Goal: Task Accomplishment & Management: Manage account settings

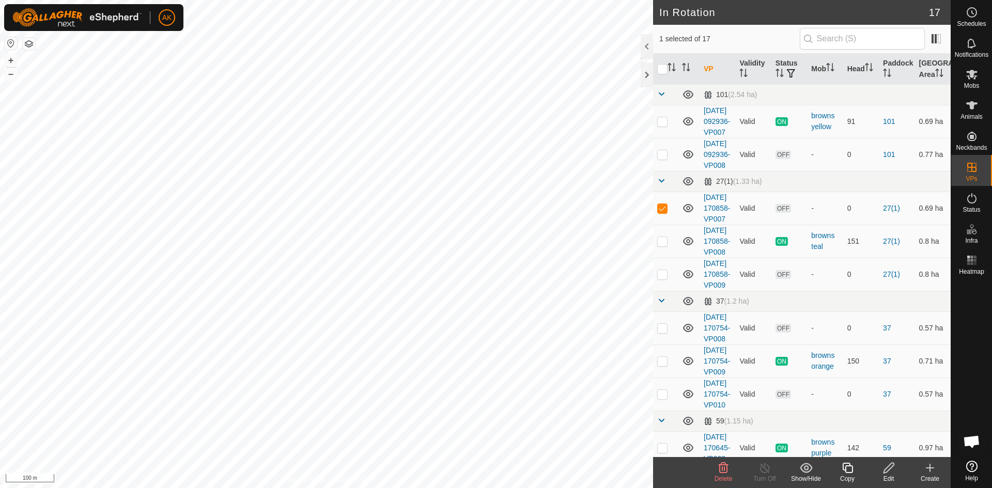
click at [723, 471] on icon at bounding box center [723, 468] width 12 height 12
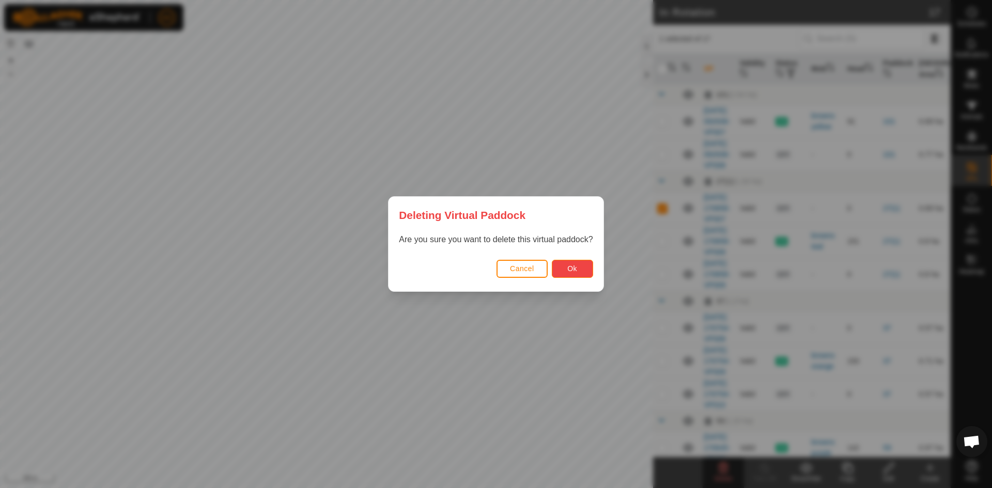
click at [573, 274] on button "Ok" at bounding box center [572, 269] width 41 height 18
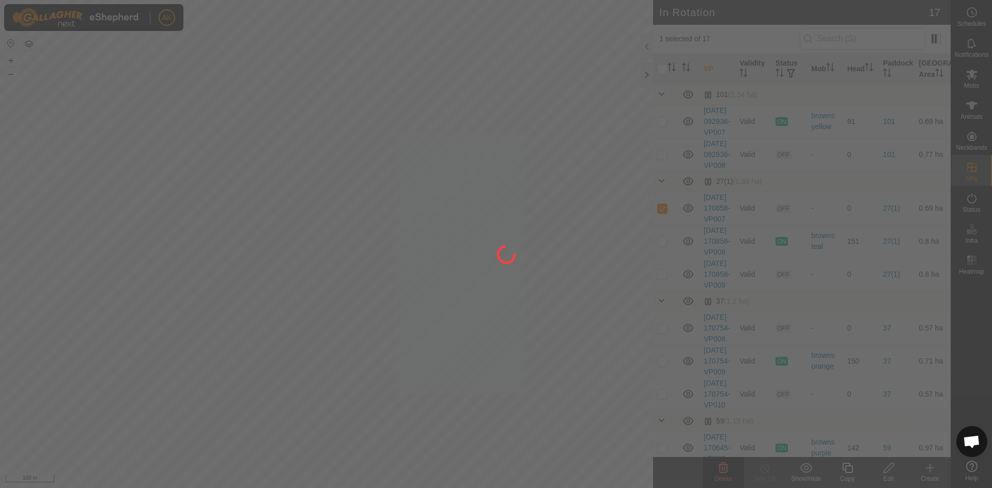
checkbox input "false"
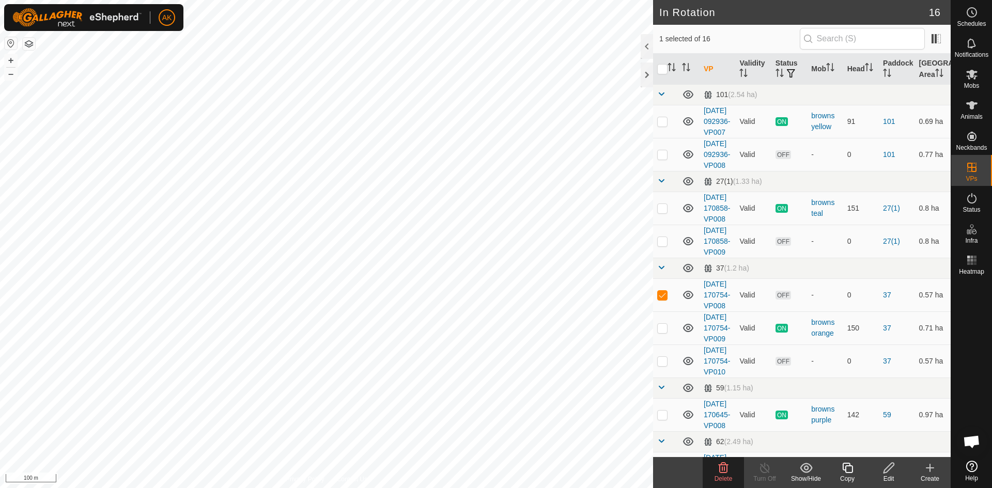
click at [721, 470] on icon at bounding box center [723, 468] width 12 height 12
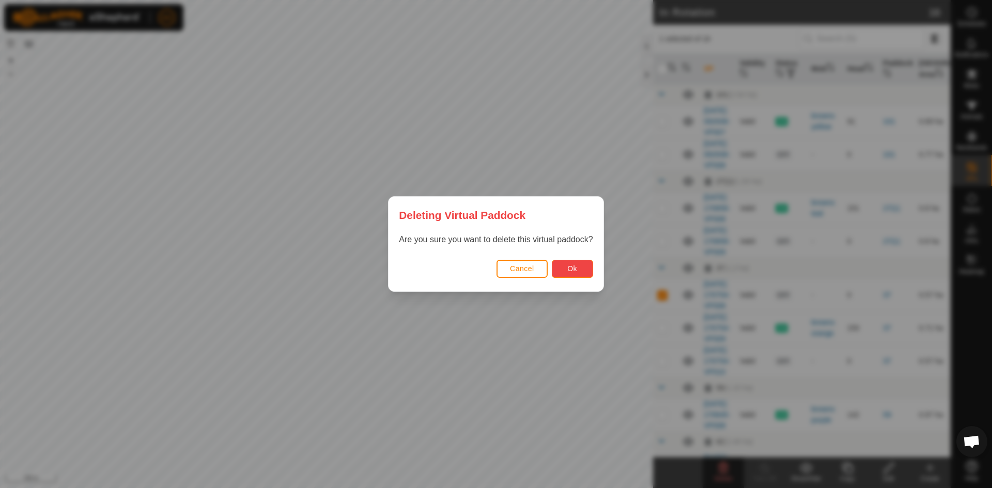
click at [570, 270] on span "Ok" at bounding box center [572, 268] width 10 height 8
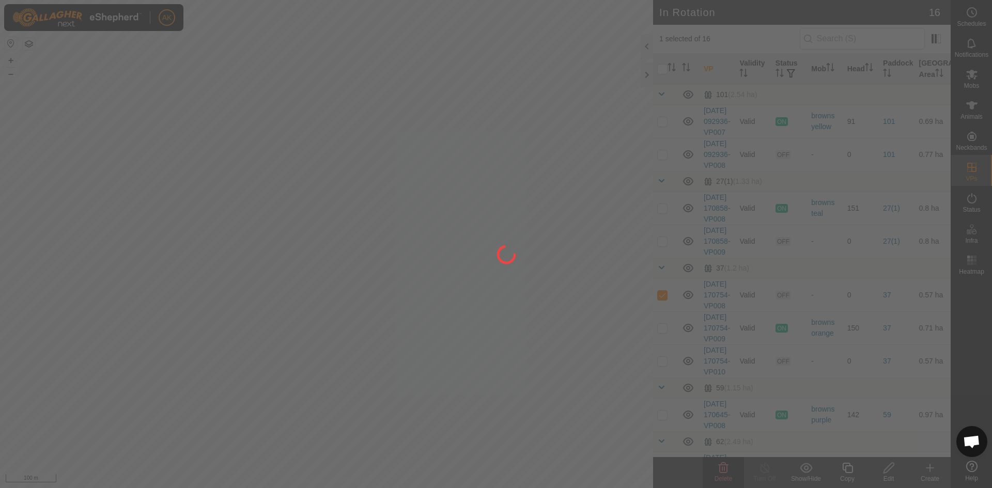
checkbox input "false"
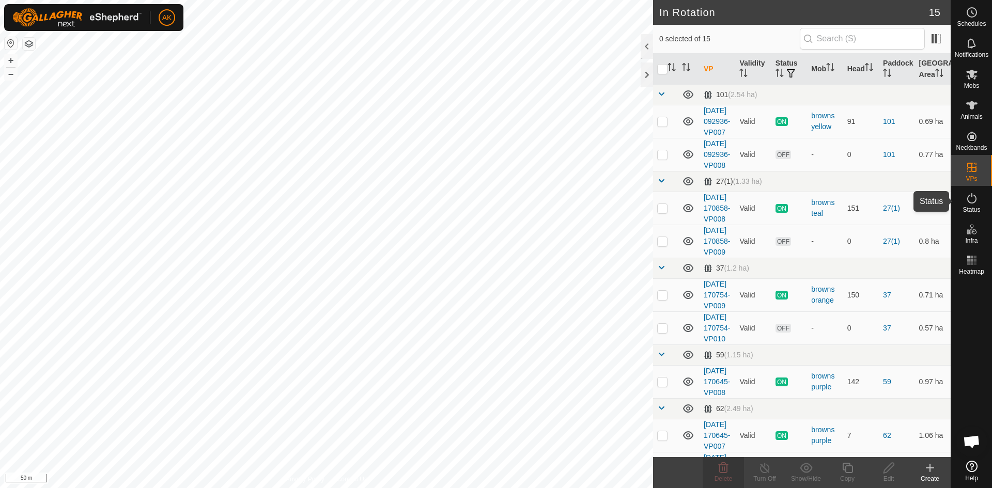
click at [969, 207] on span "Status" at bounding box center [971, 210] width 18 height 6
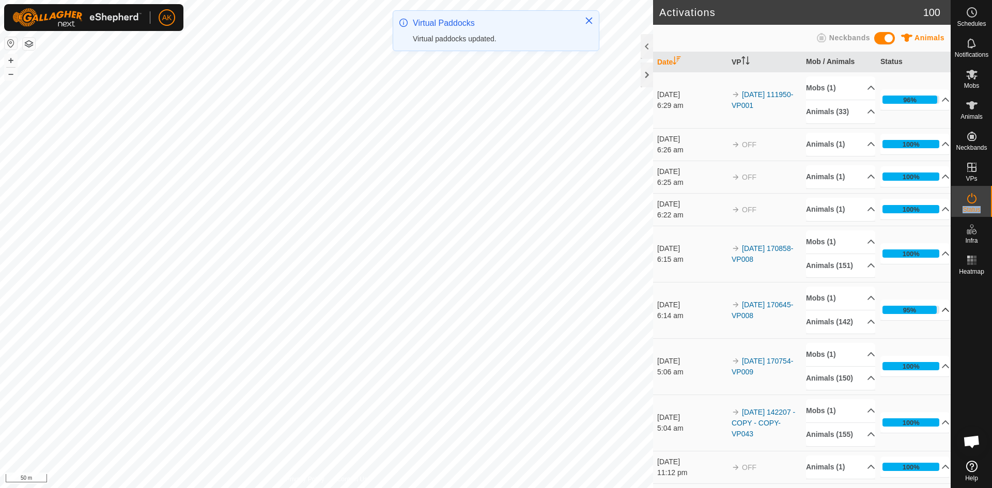
click at [894, 320] on p-accordion-header "95%" at bounding box center [914, 310] width 69 height 21
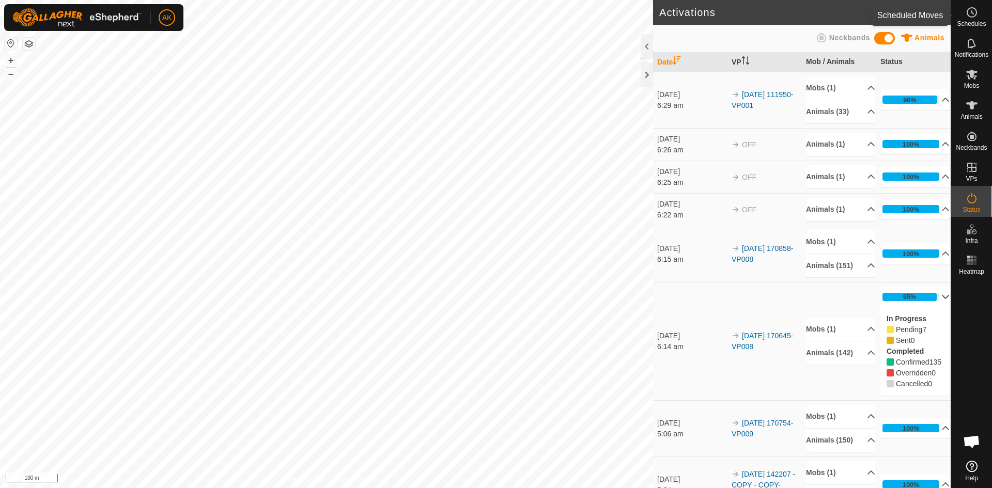
click at [972, 5] on es-schedule-vp-svg-icon at bounding box center [971, 12] width 19 height 17
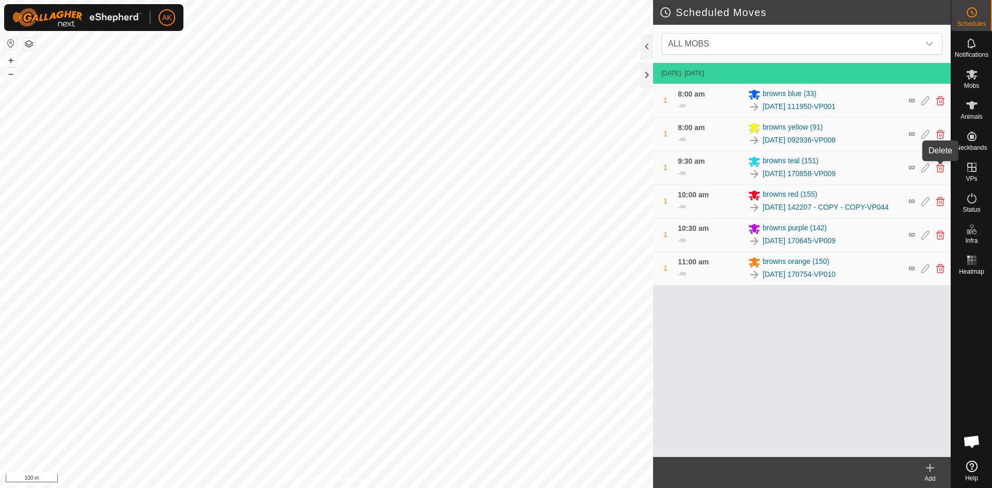
click at [940, 172] on icon at bounding box center [940, 167] width 8 height 9
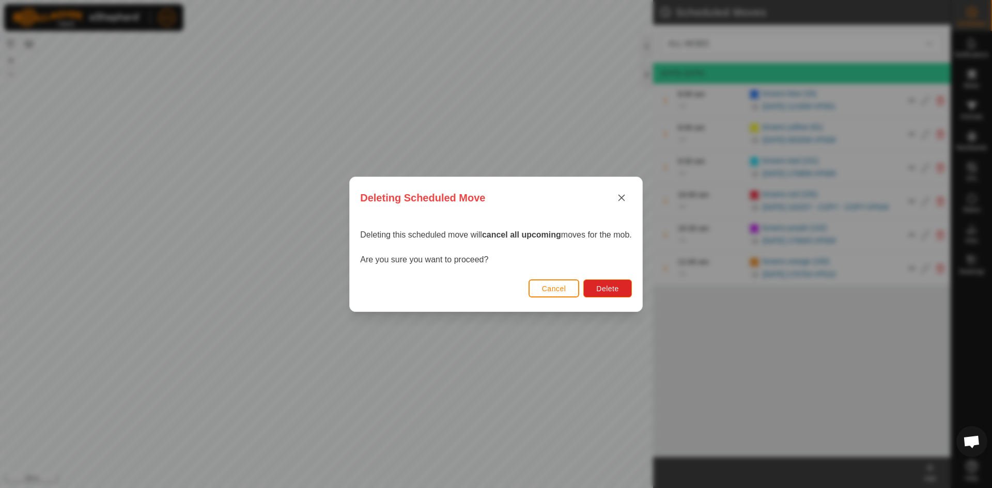
click at [600, 278] on div "Cancel Delete" at bounding box center [496, 293] width 292 height 35
click at [630, 297] on button "Delete" at bounding box center [607, 288] width 48 height 18
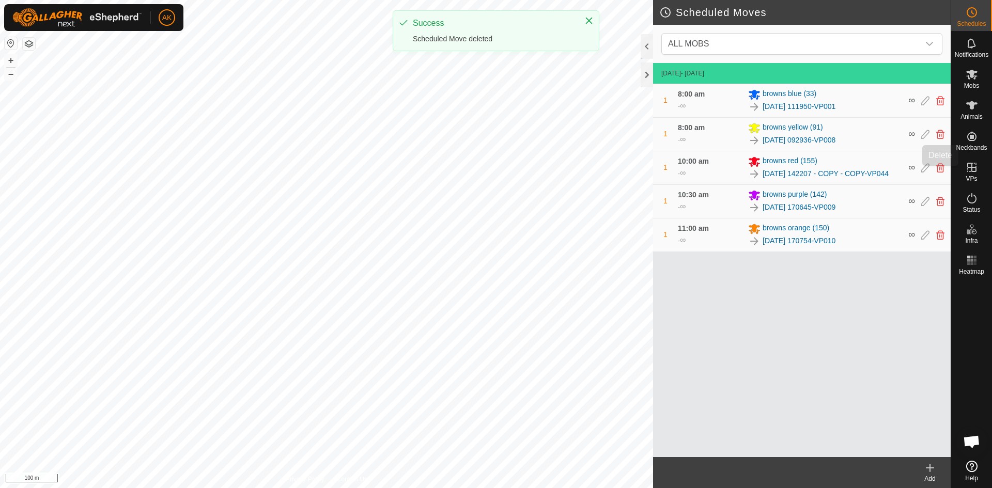
click at [936, 169] on icon at bounding box center [940, 167] width 8 height 9
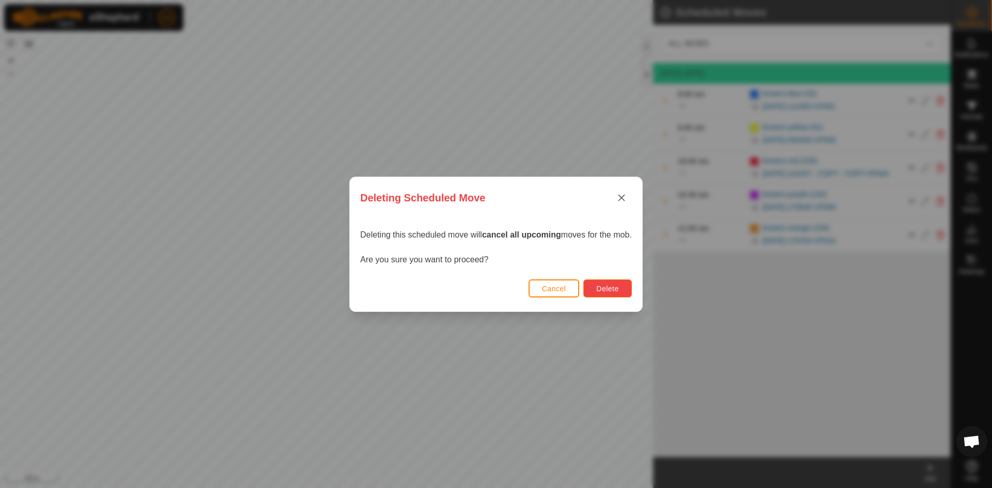
click at [620, 293] on button "Delete" at bounding box center [607, 288] width 48 height 18
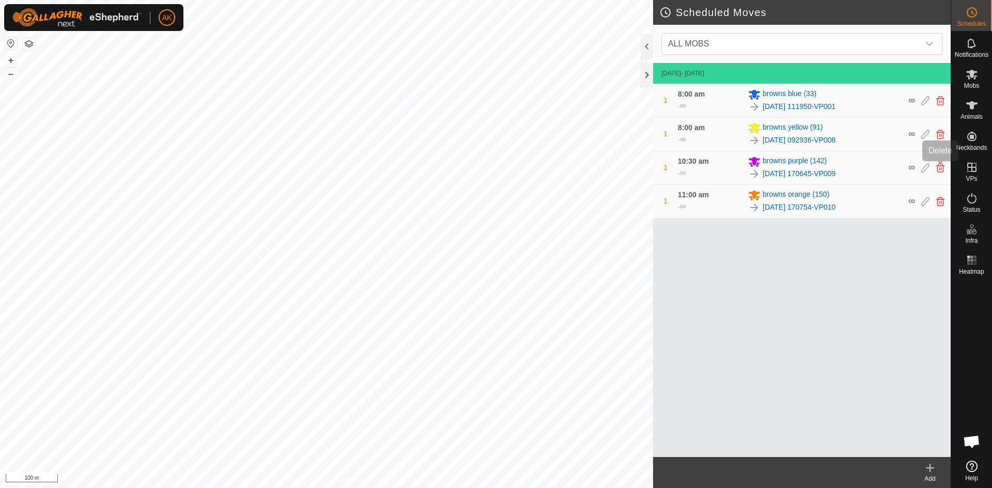
click at [937, 165] on icon at bounding box center [940, 167] width 8 height 9
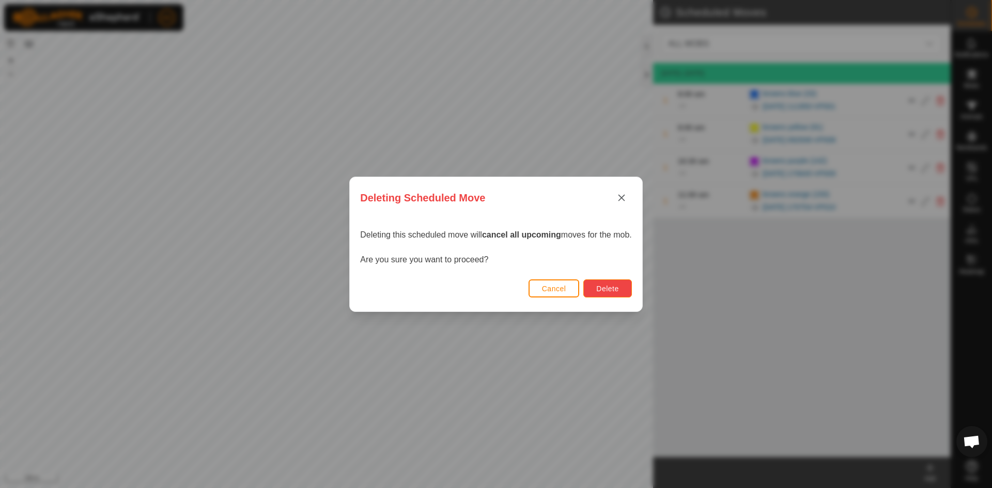
click at [610, 292] on span "Delete" at bounding box center [607, 289] width 22 height 8
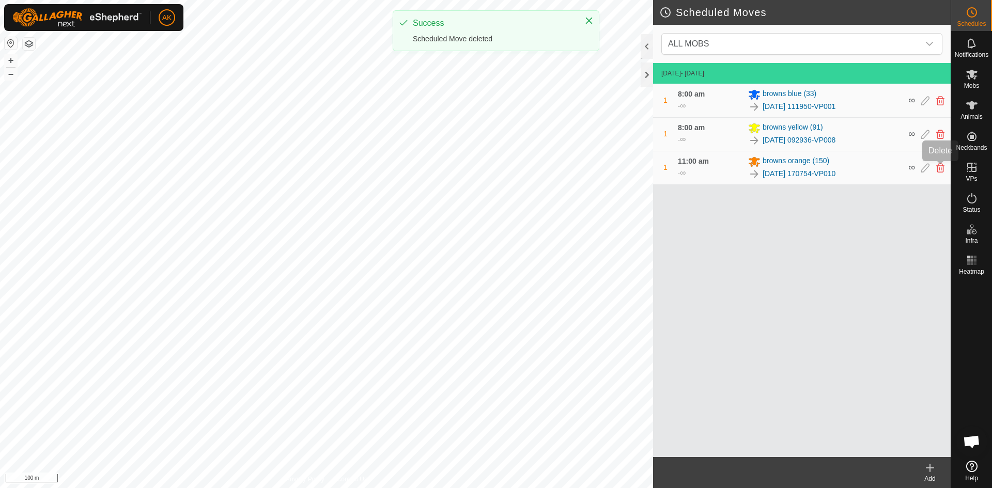
click at [939, 172] on icon at bounding box center [940, 167] width 8 height 9
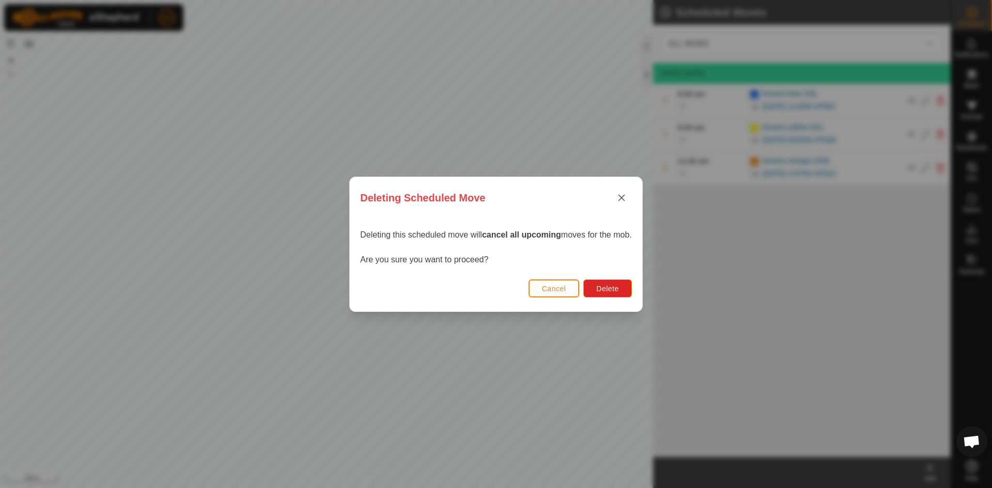
click at [602, 299] on div "Cancel Delete" at bounding box center [496, 293] width 292 height 35
click at [607, 288] on span "Delete" at bounding box center [607, 289] width 22 height 8
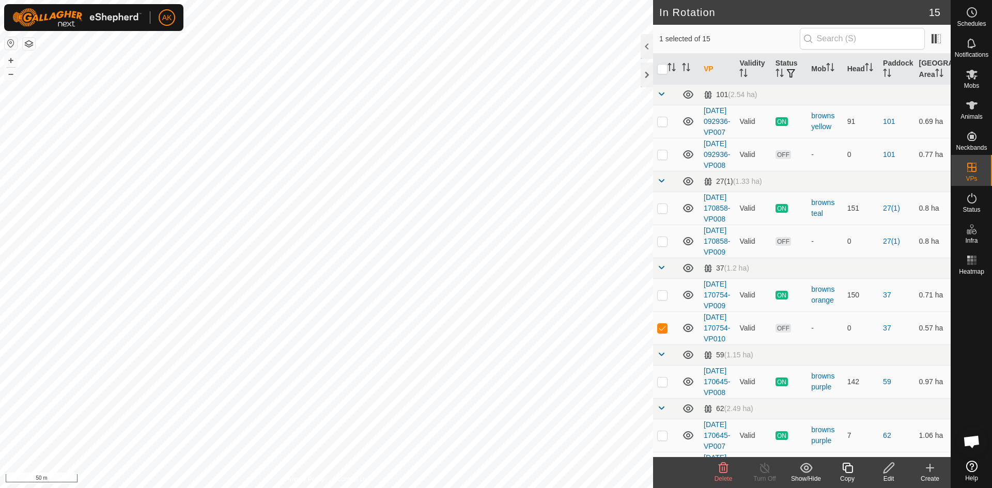
click at [722, 473] on icon at bounding box center [724, 468] width 10 height 10
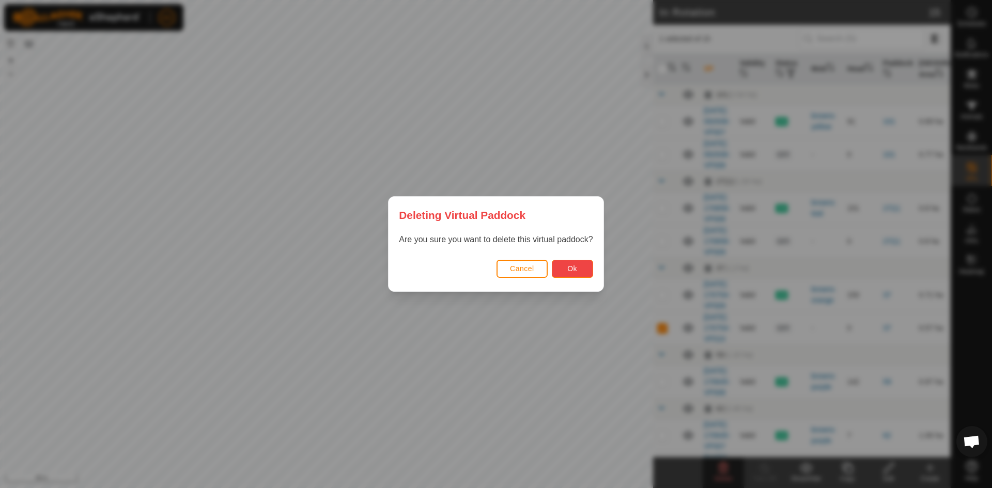
click at [568, 276] on button "Ok" at bounding box center [572, 269] width 41 height 18
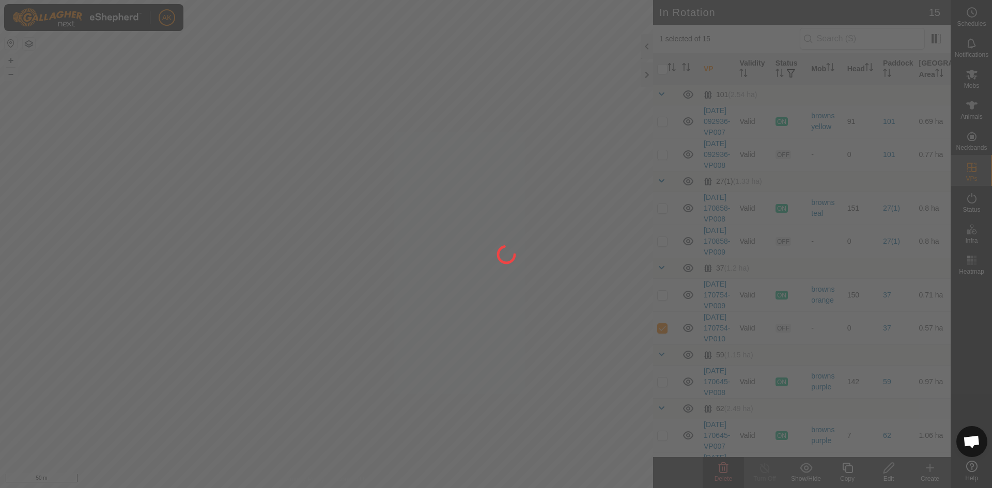
checkbox input "false"
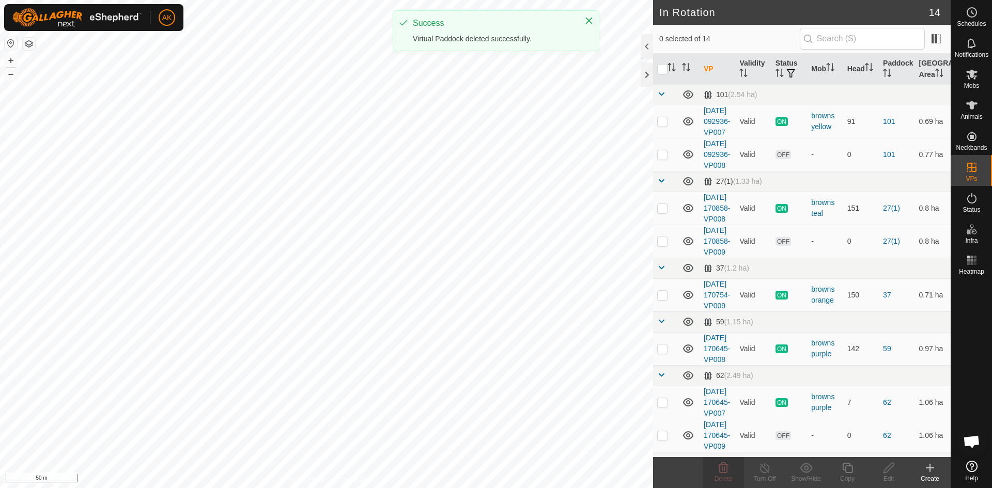
checkbox input "true"
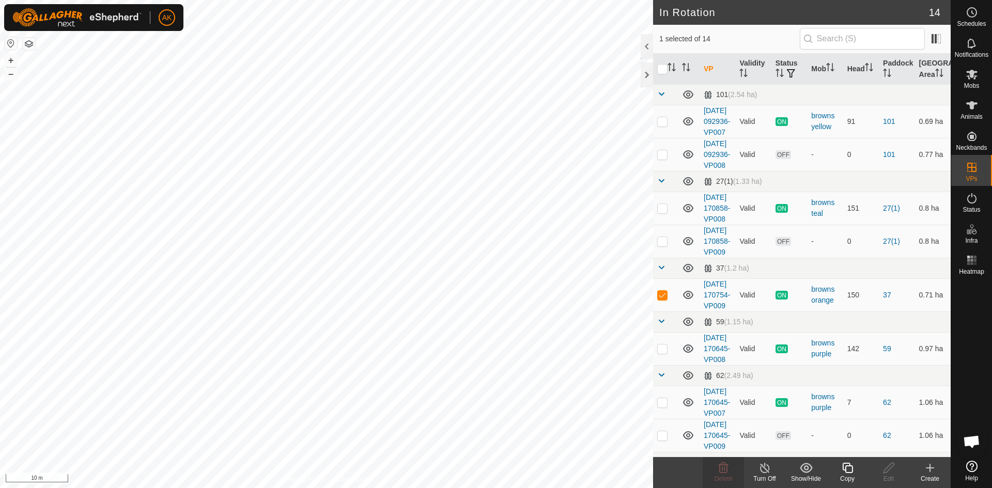
click at [839, 465] on copy-svg-icon at bounding box center [847, 468] width 41 height 12
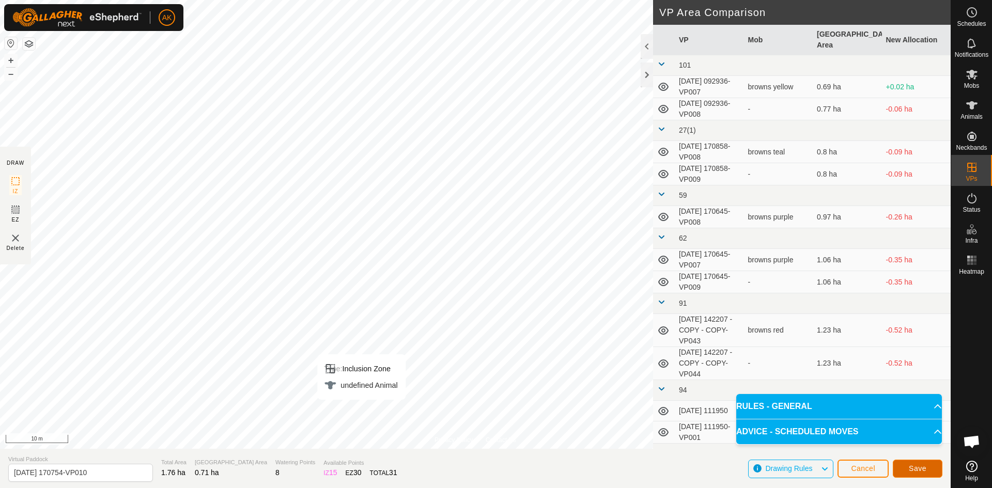
click at [930, 467] on button "Save" at bounding box center [918, 469] width 50 height 18
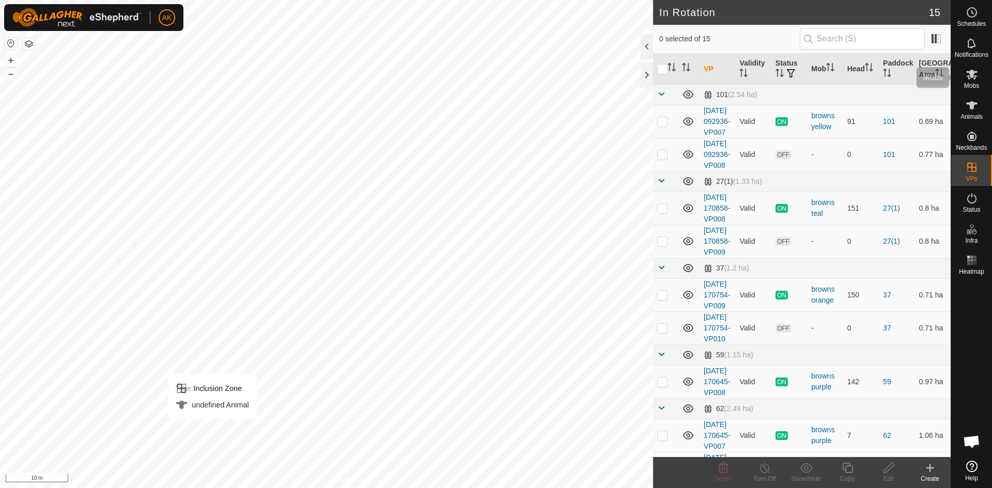
click at [963, 75] on es-mob-svg-icon at bounding box center [971, 74] width 19 height 17
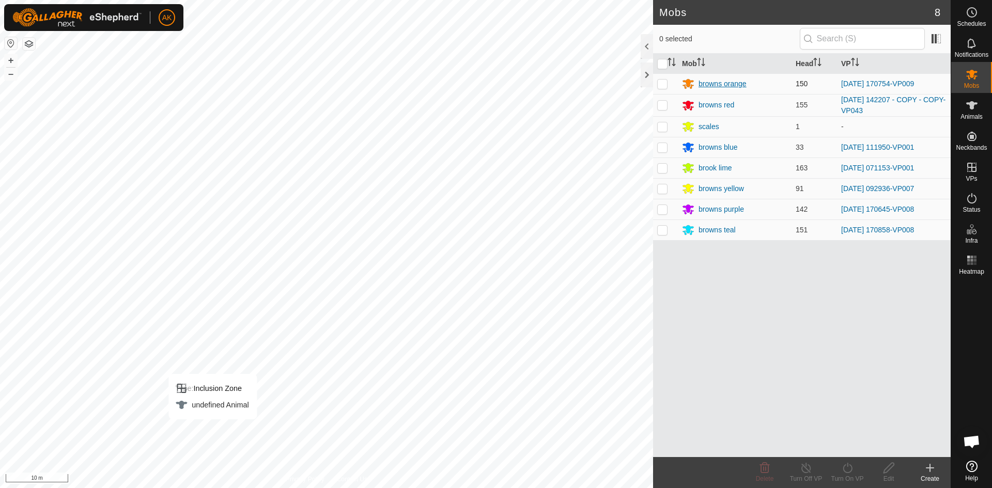
click at [718, 83] on div "browns orange" at bounding box center [722, 84] width 48 height 11
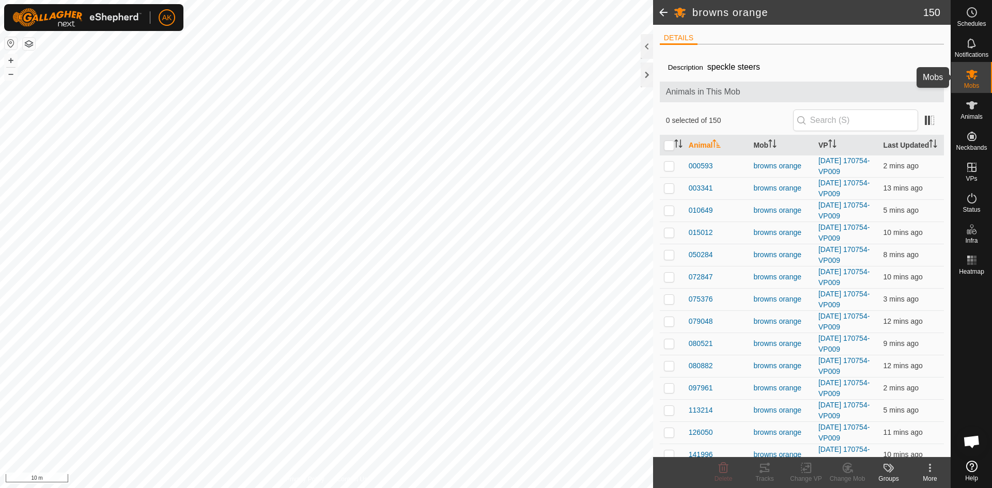
click at [969, 75] on icon at bounding box center [971, 74] width 12 height 12
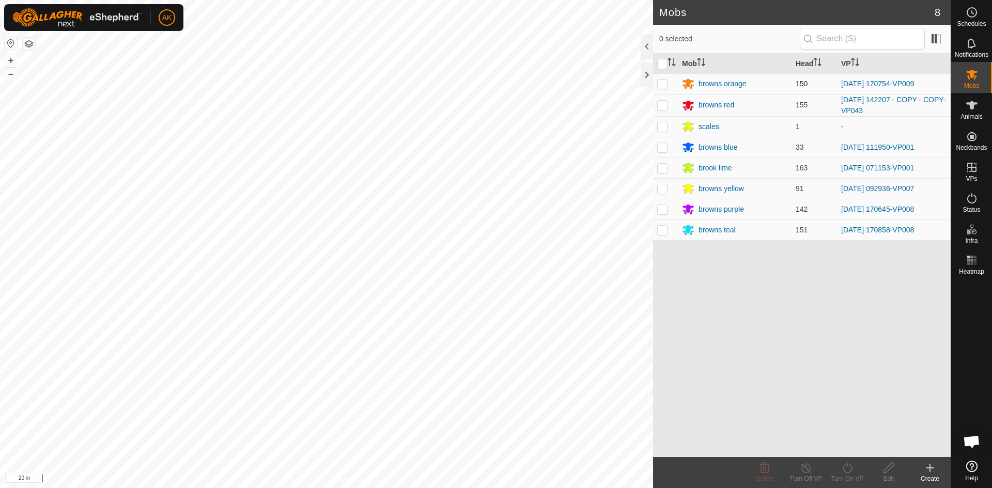
click at [660, 79] on td at bounding box center [665, 83] width 25 height 21
checkbox input "true"
click at [850, 472] on icon at bounding box center [847, 468] width 9 height 10
click at [847, 448] on link "Now" at bounding box center [878, 445] width 102 height 21
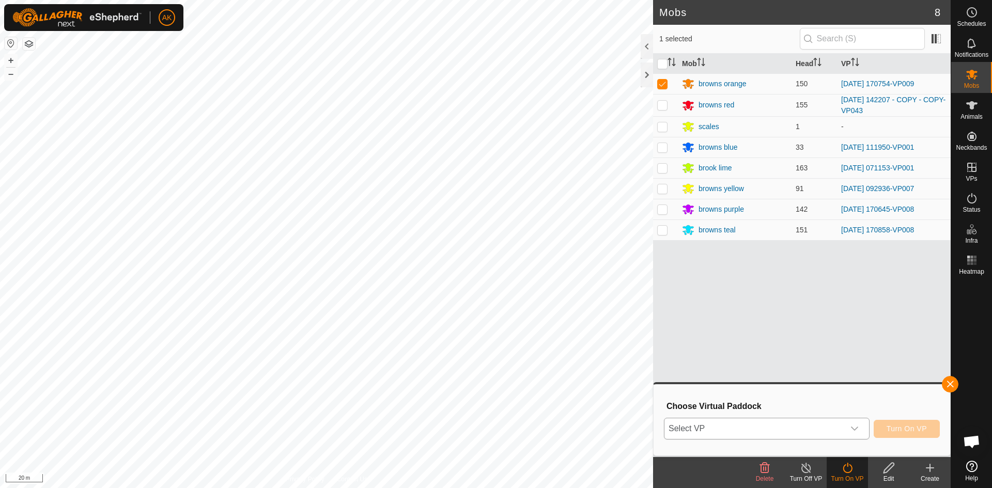
click at [776, 428] on span "Select VP" at bounding box center [754, 428] width 180 height 21
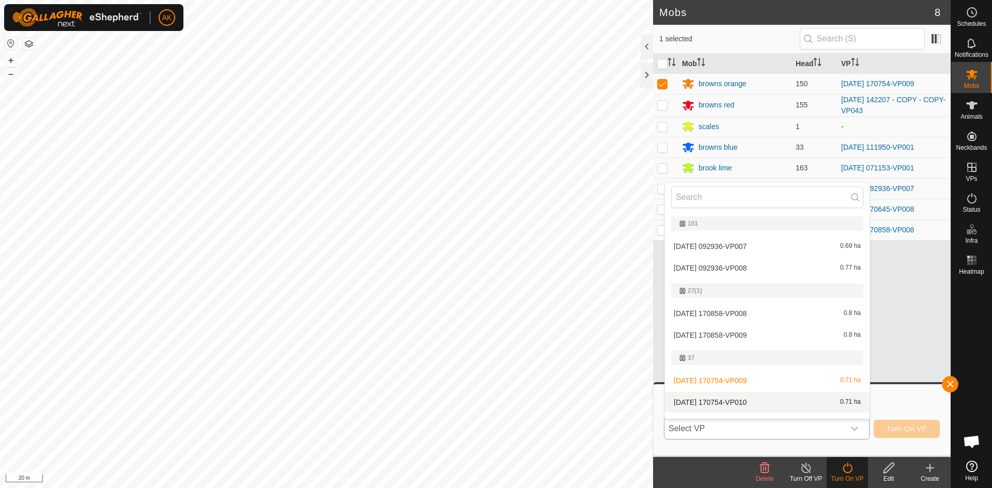
click at [715, 400] on li "[DATE] 170754-VP010 0.71 ha" at bounding box center [767, 402] width 205 height 21
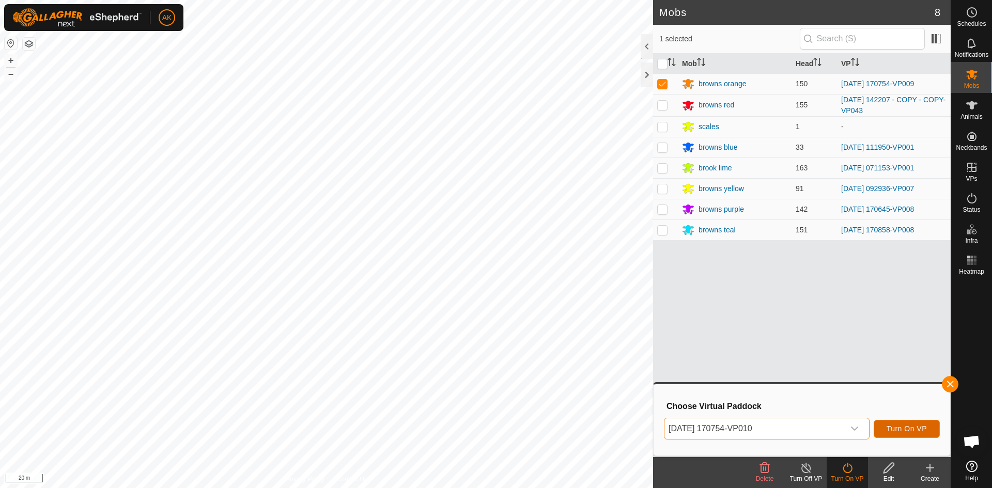
click at [901, 429] on span "Turn On VP" at bounding box center [906, 429] width 40 height 8
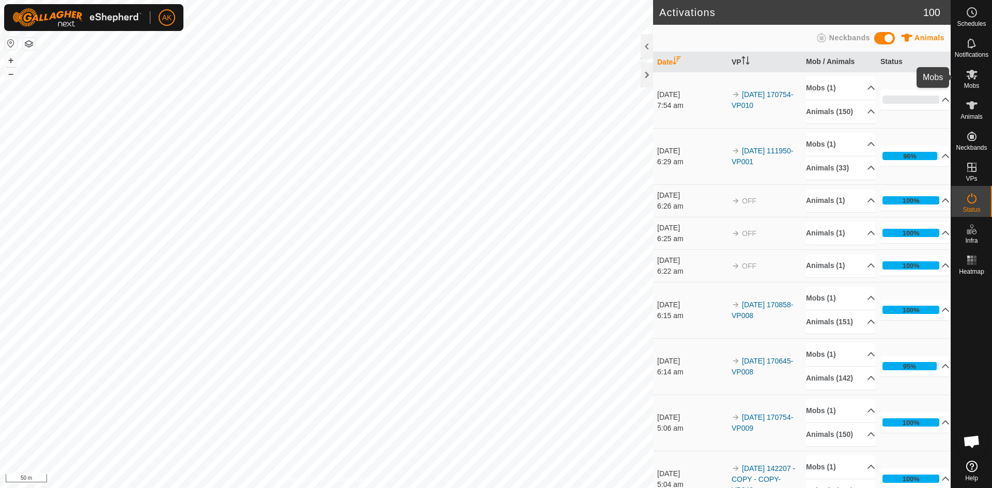
click at [967, 75] on icon at bounding box center [971, 74] width 12 height 12
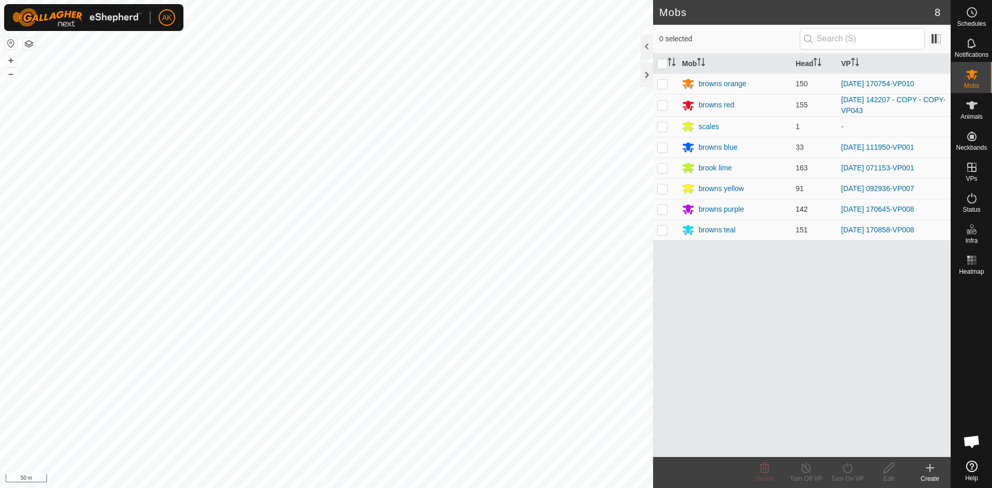
click at [664, 210] on p-checkbox at bounding box center [662, 209] width 10 height 8
checkbox input "true"
click at [850, 472] on icon at bounding box center [847, 468] width 13 height 12
click at [838, 448] on link "Now" at bounding box center [878, 445] width 102 height 21
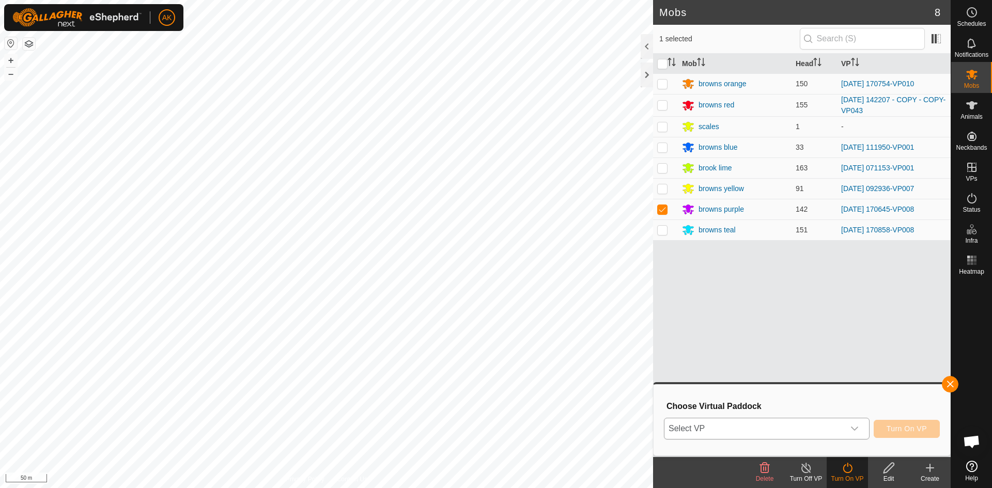
click at [854, 430] on icon "dropdown trigger" at bounding box center [854, 429] width 7 height 4
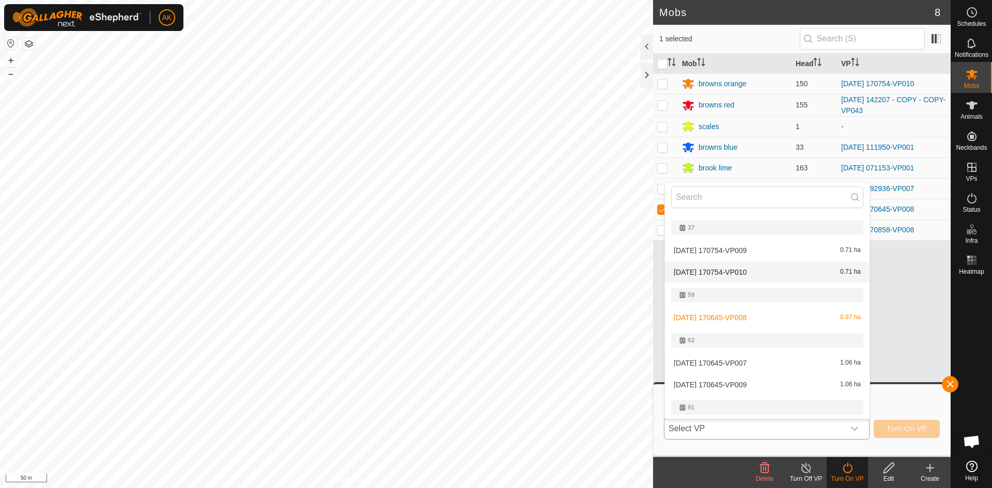
scroll to position [155, 0]
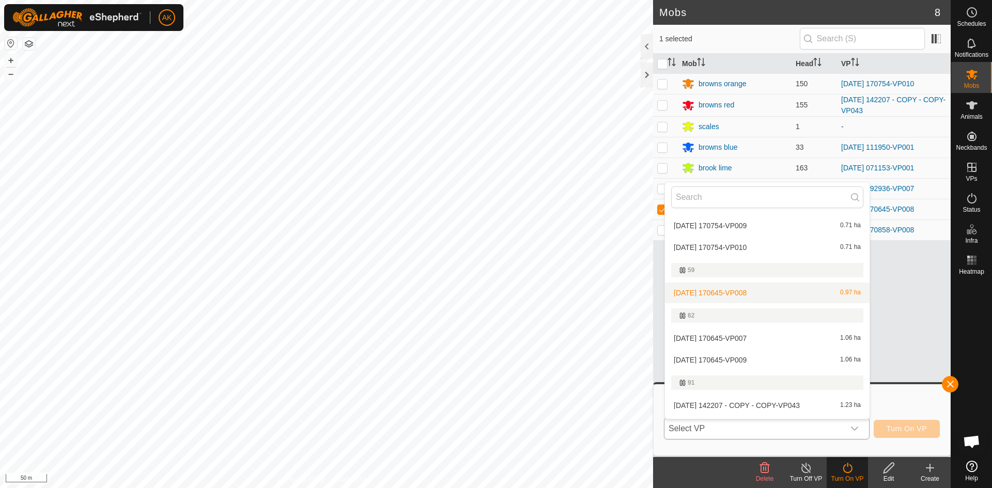
click at [738, 294] on li "[DATE] 170645-VP008 0.97 ha" at bounding box center [767, 293] width 205 height 21
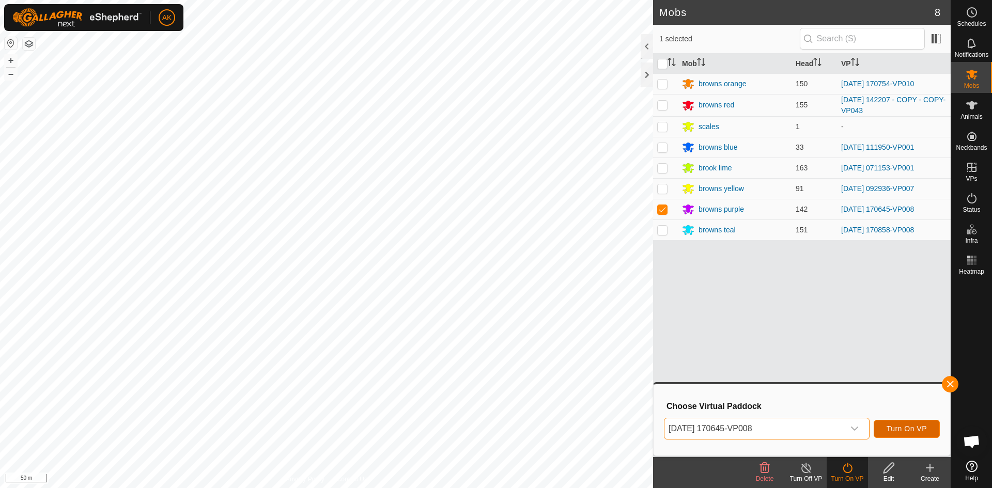
click at [903, 429] on span "Turn On VP" at bounding box center [906, 429] width 40 height 8
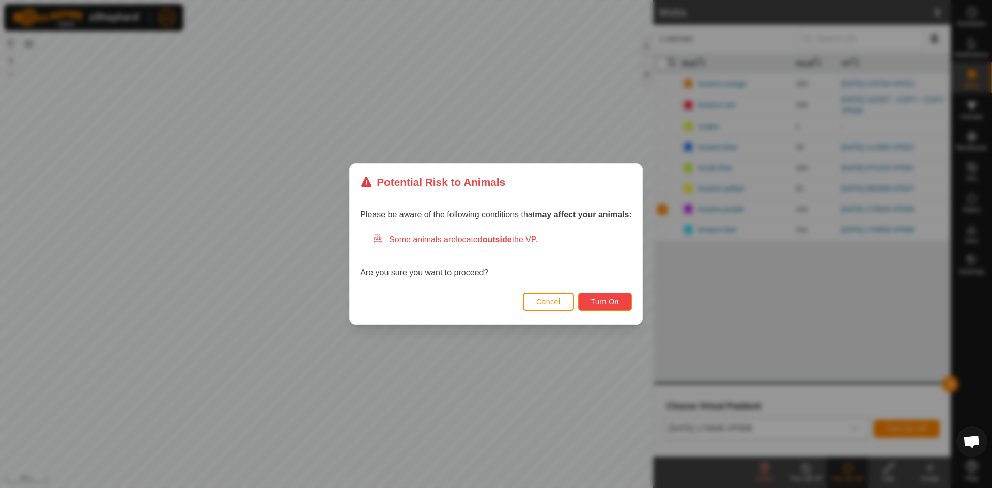
click at [620, 302] on button "Turn On" at bounding box center [605, 302] width 54 height 18
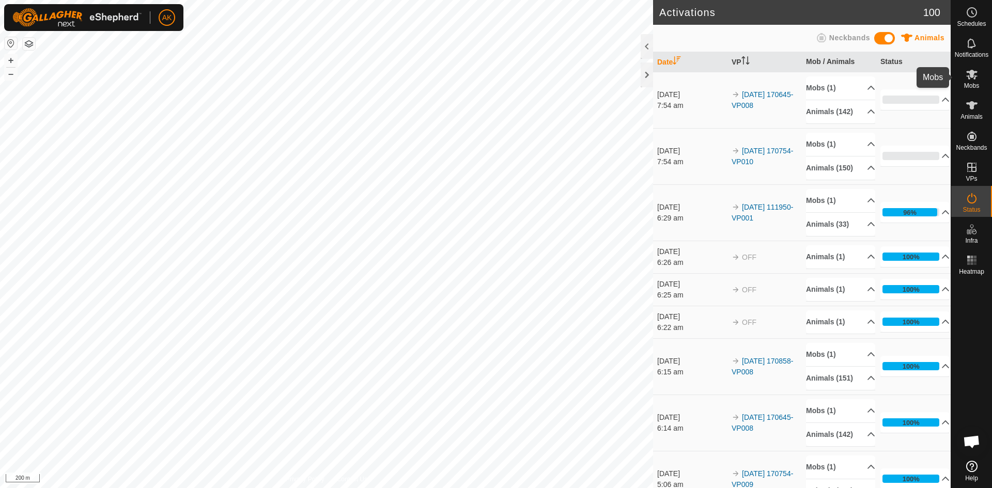
click at [970, 83] on span "Mobs" at bounding box center [971, 86] width 15 height 6
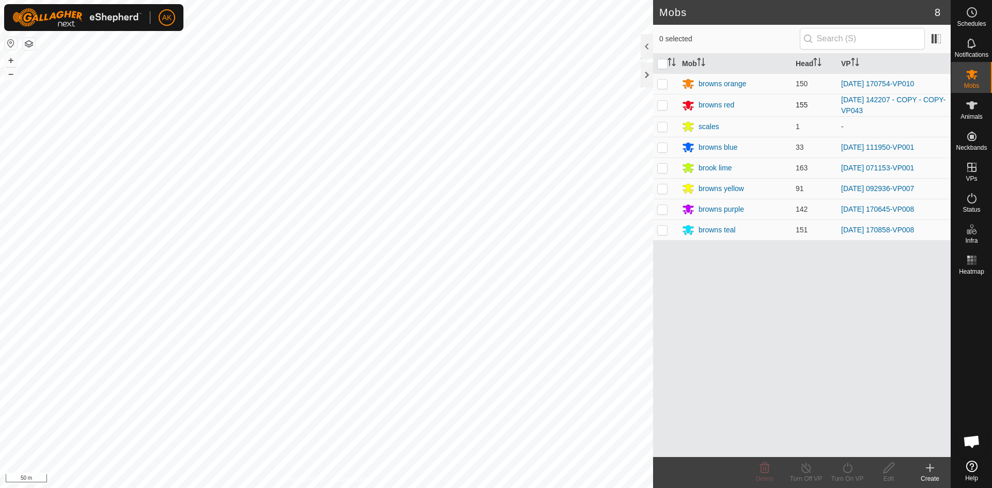
click at [664, 104] on p-checkbox at bounding box center [662, 105] width 10 height 8
checkbox input "true"
click at [845, 466] on icon at bounding box center [847, 468] width 13 height 12
click at [839, 445] on link "Now" at bounding box center [878, 445] width 102 height 21
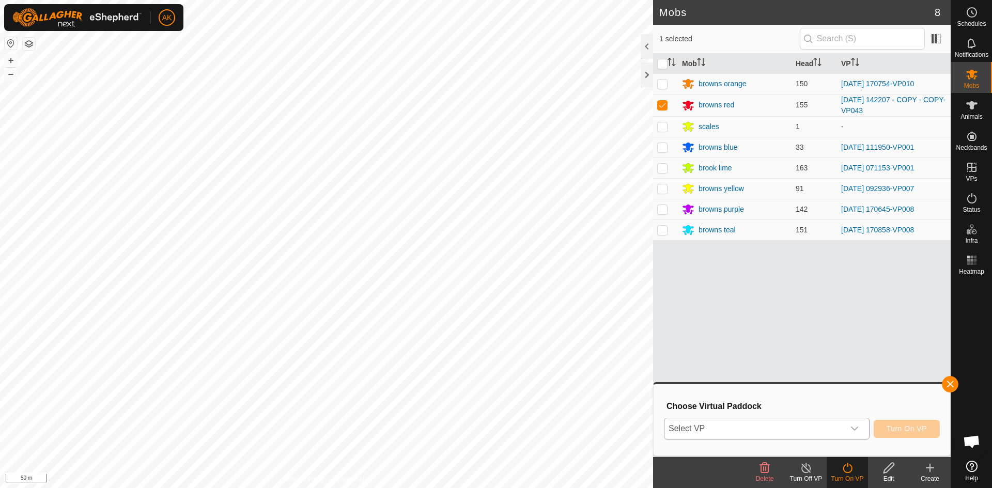
click at [755, 424] on span "Select VP" at bounding box center [754, 428] width 180 height 21
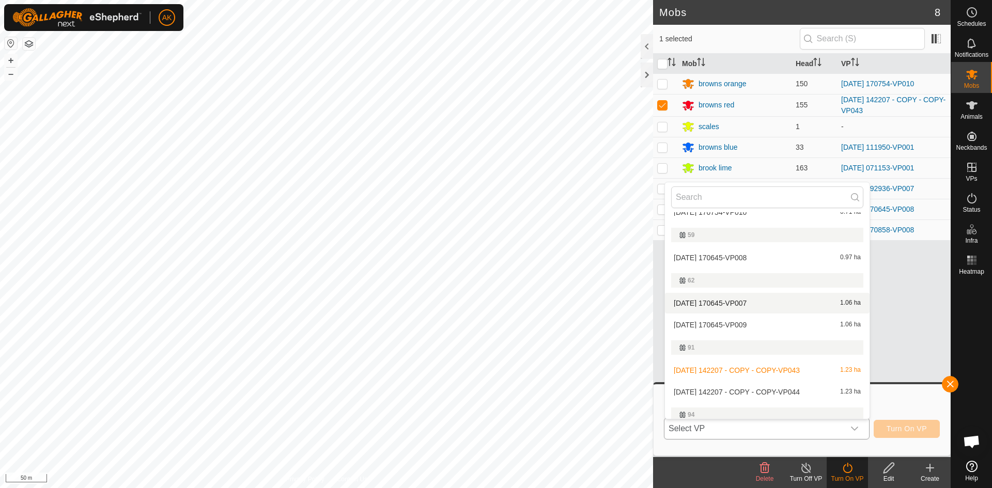
scroll to position [207, 0]
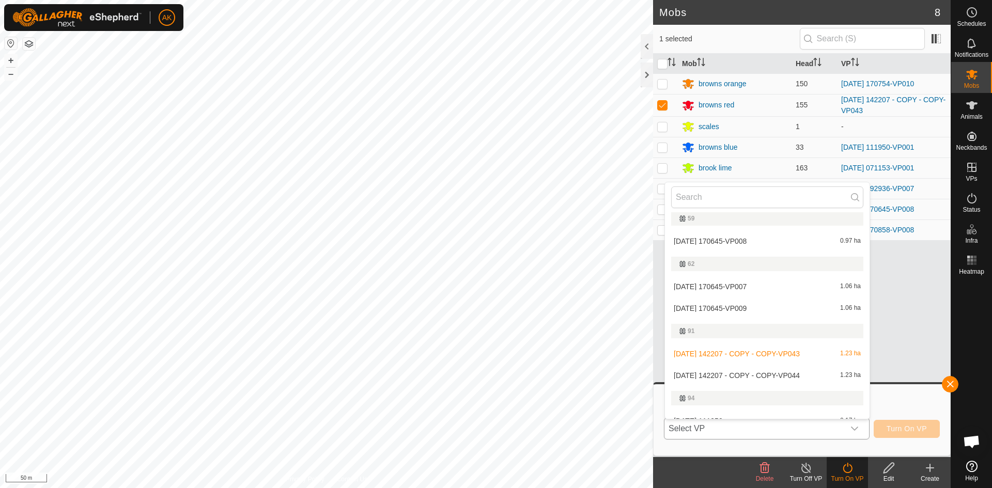
click at [729, 377] on li "[DATE] 142207 - COPY - COPY-VP044 1.23 ha" at bounding box center [767, 375] width 205 height 21
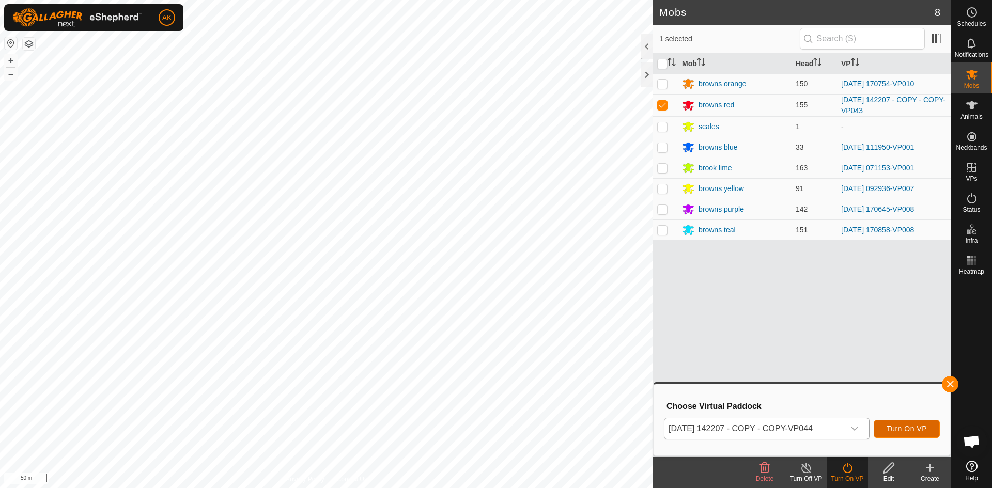
click at [898, 428] on span "Turn On VP" at bounding box center [906, 429] width 40 height 8
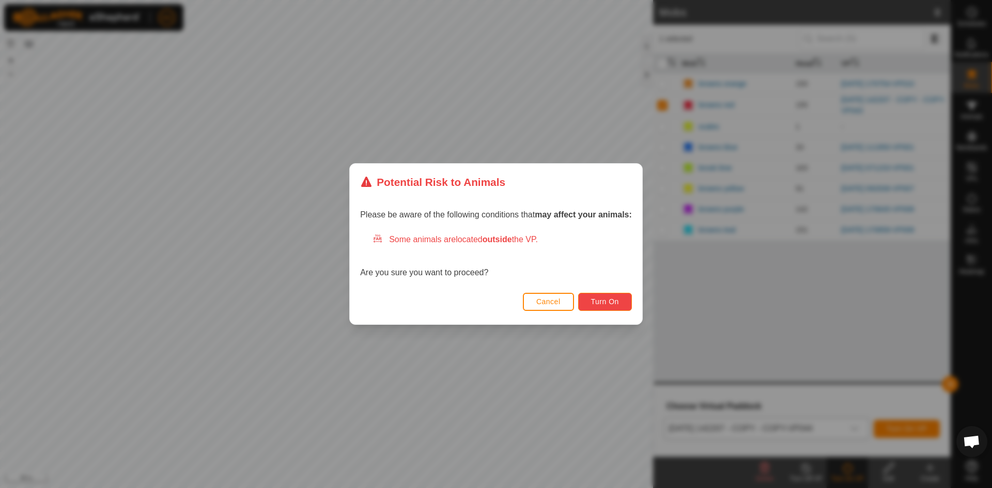
click at [612, 306] on span "Turn On" at bounding box center [605, 302] width 28 height 8
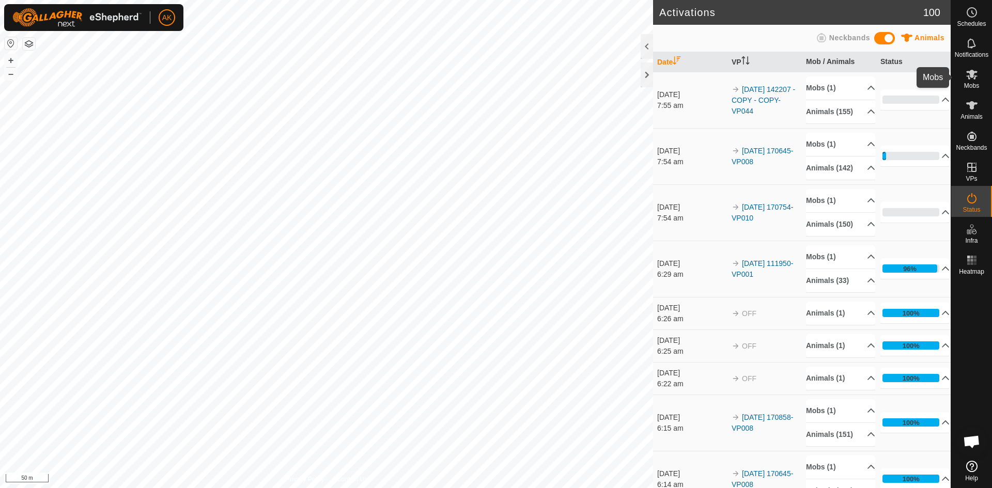
click at [975, 75] on icon at bounding box center [971, 74] width 12 height 12
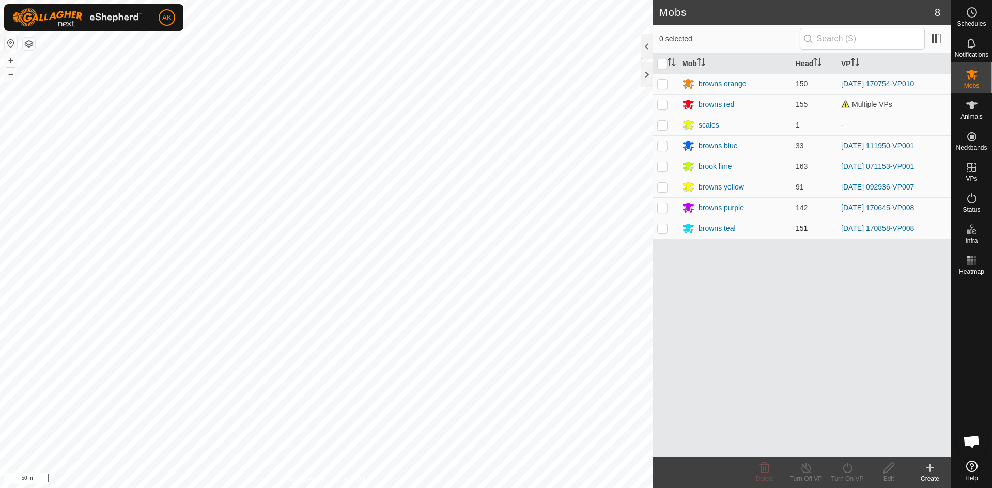
click at [661, 226] on p-checkbox at bounding box center [662, 228] width 10 height 8
checkbox input "true"
click at [850, 468] on icon at bounding box center [847, 468] width 13 height 12
click at [844, 447] on link "Now" at bounding box center [878, 445] width 102 height 21
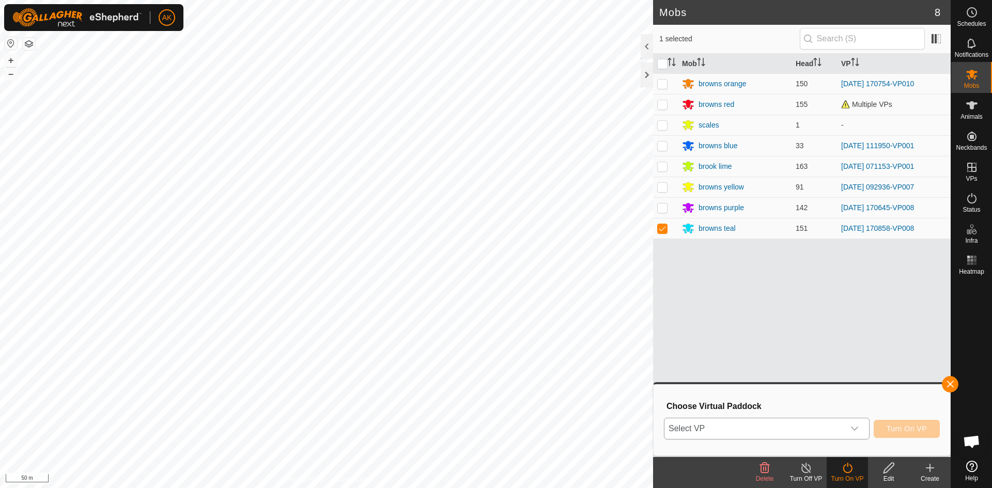
click at [803, 423] on span "Select VP" at bounding box center [754, 428] width 180 height 21
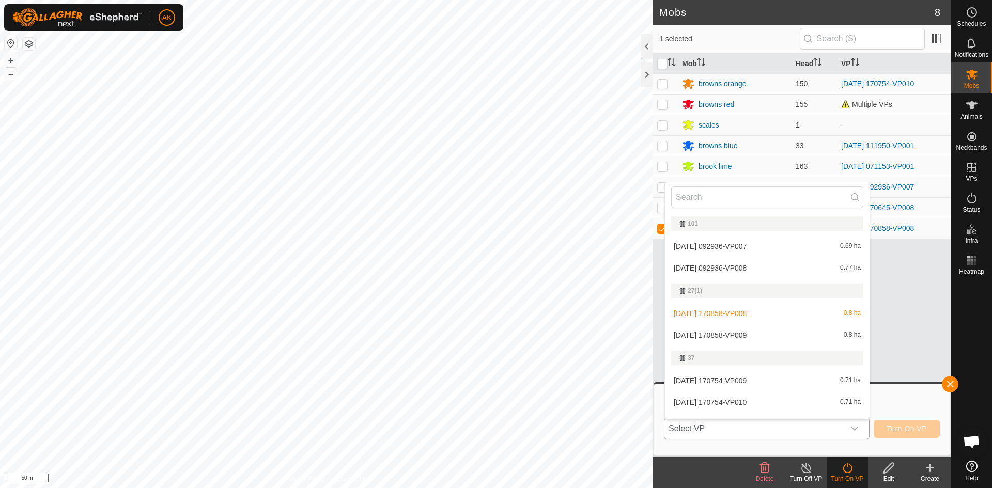
click at [740, 335] on li "[DATE] 170858-VP009 0.8 ha" at bounding box center [767, 335] width 205 height 21
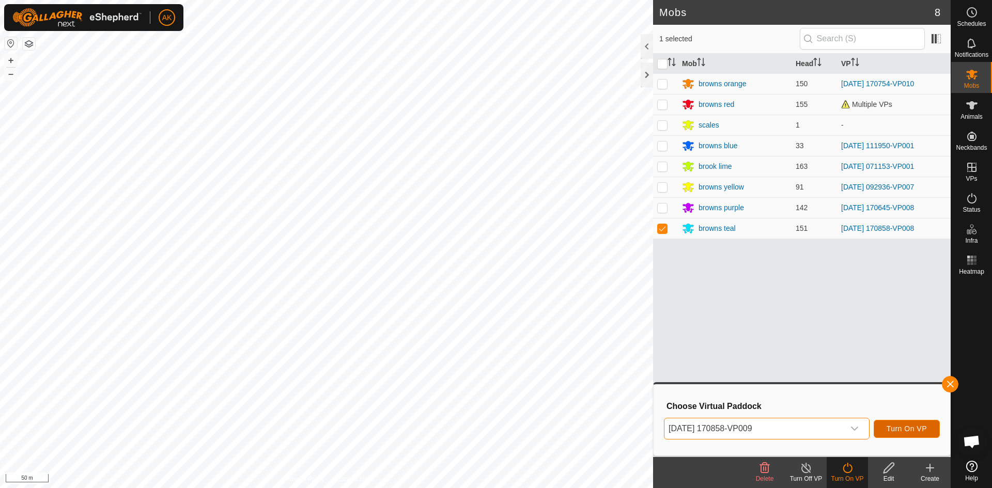
click at [917, 432] on span "Turn On VP" at bounding box center [906, 429] width 40 height 8
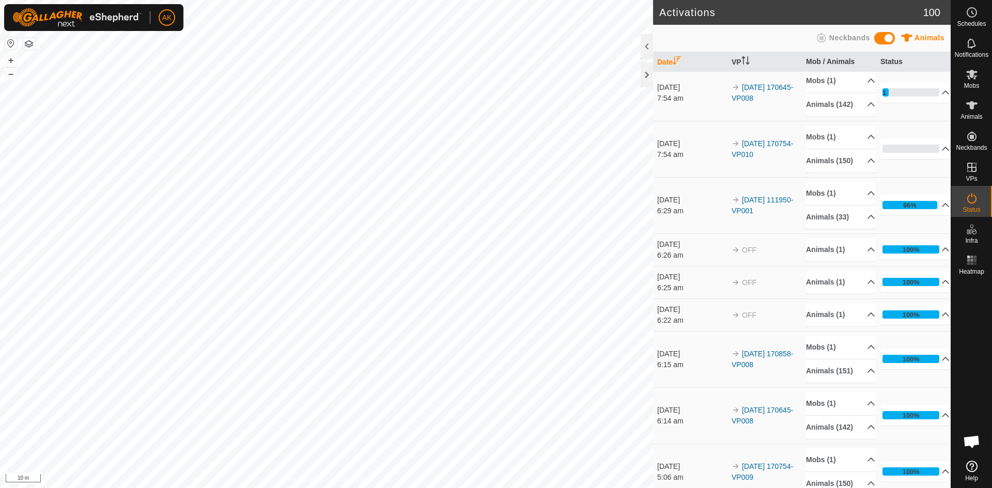
scroll to position [103, 0]
